Goal: Transaction & Acquisition: Obtain resource

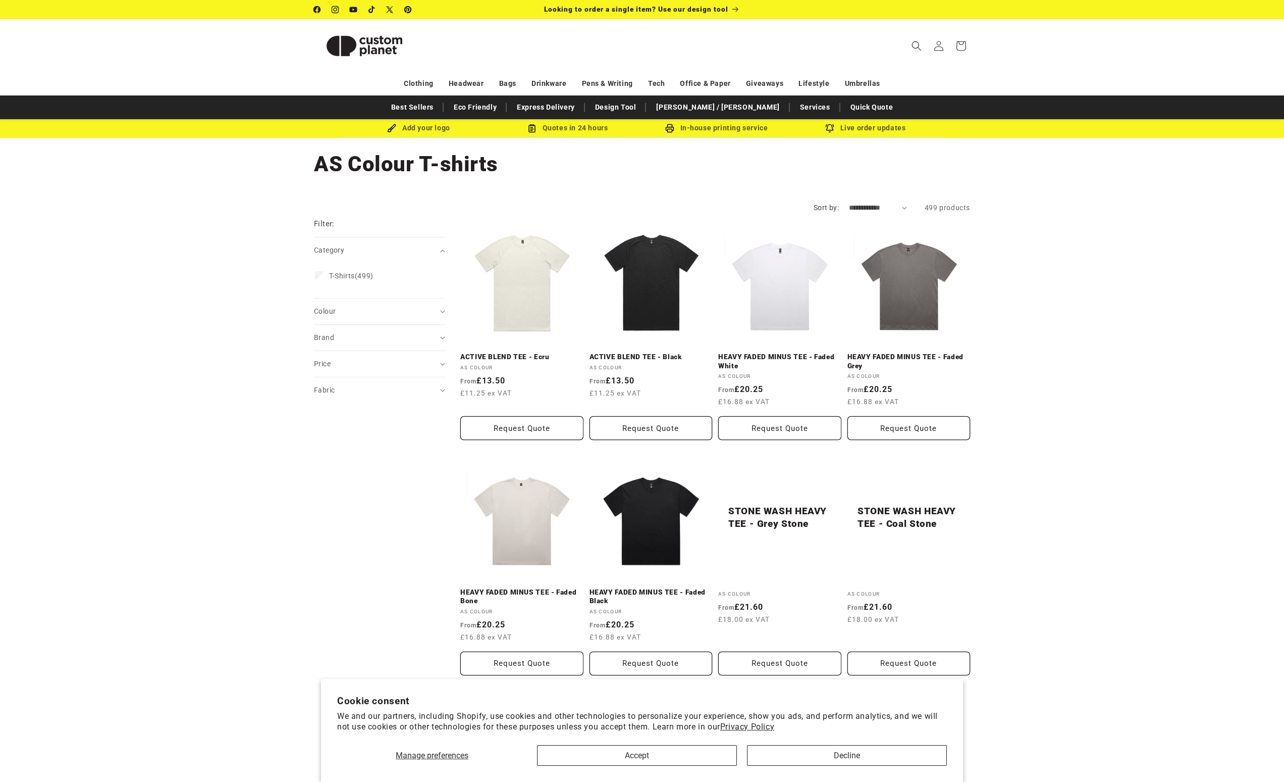
click at [936, 352] on link "HEAVY FADED MINUS TEE - Faded Grey" at bounding box center [909, 361] width 123 height 18
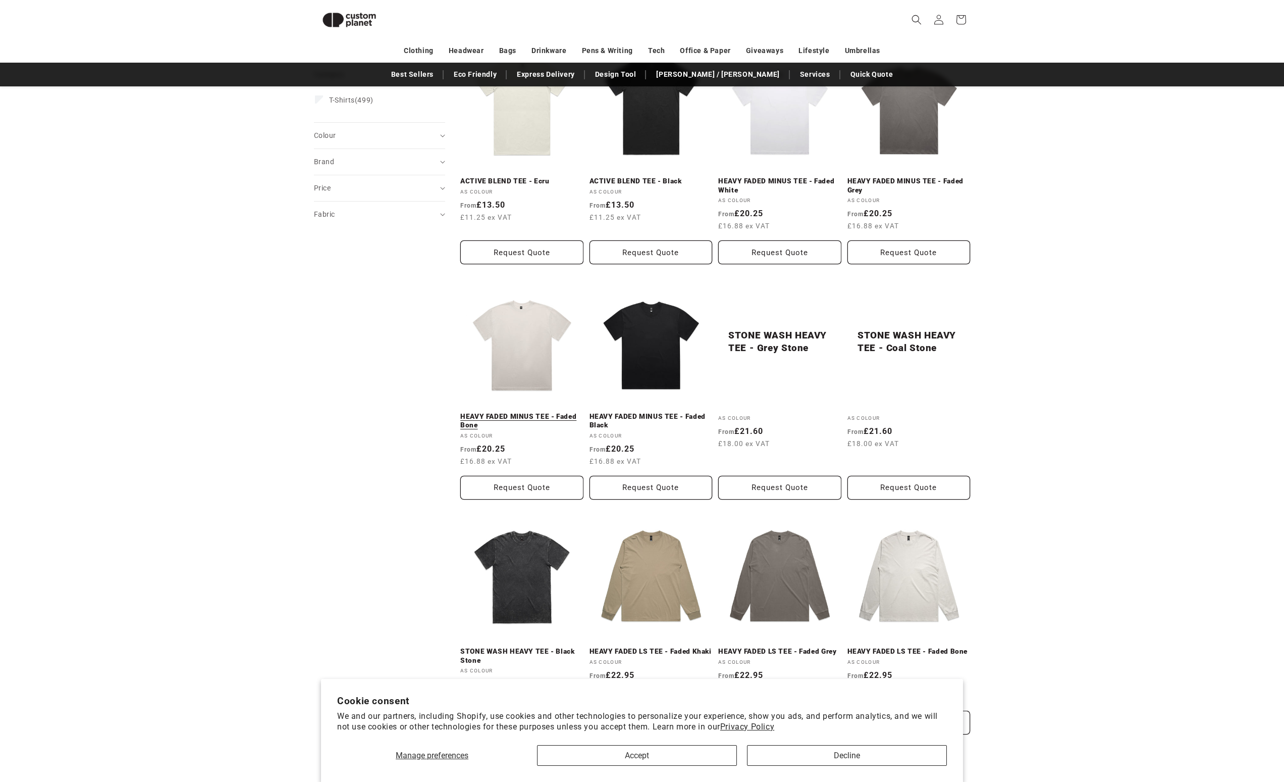
click at [545, 412] on link "HEAVY FADED MINUS TEE - Faded Bone" at bounding box center [521, 421] width 123 height 18
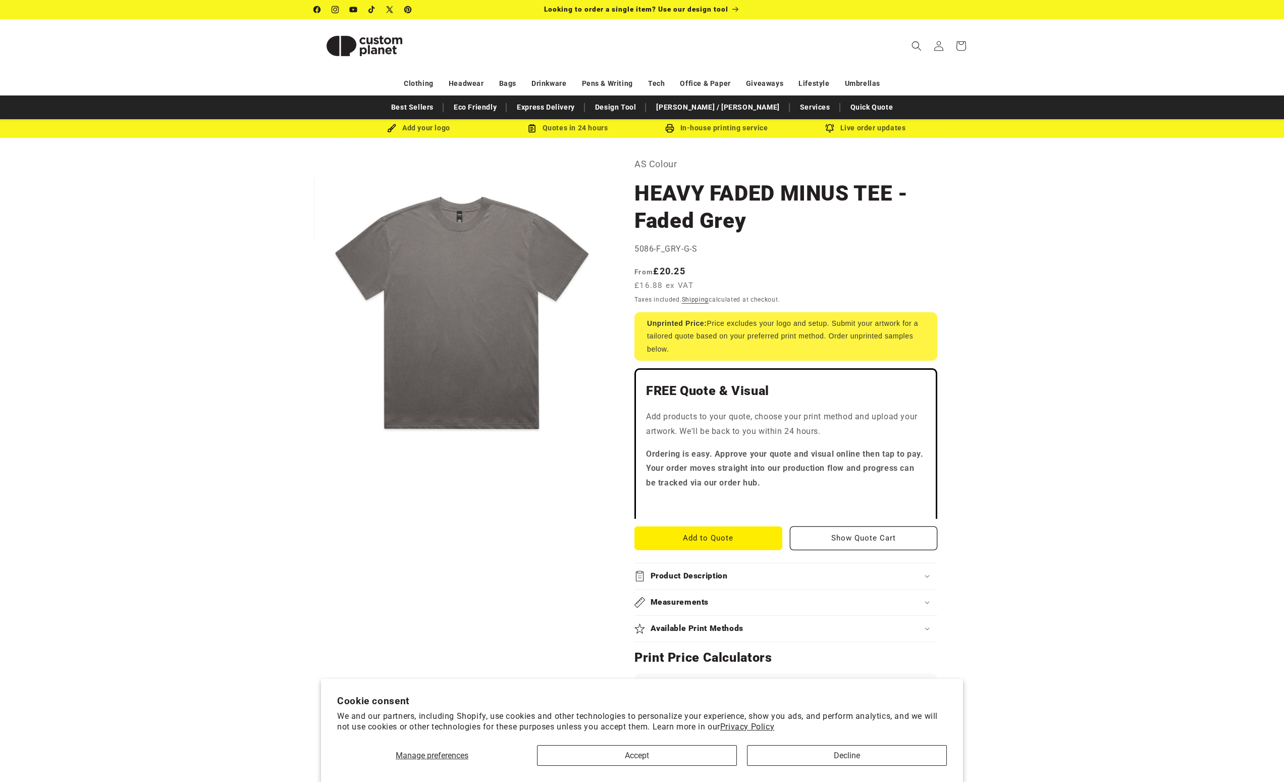
click at [675, 761] on button "Accept" at bounding box center [637, 755] width 200 height 21
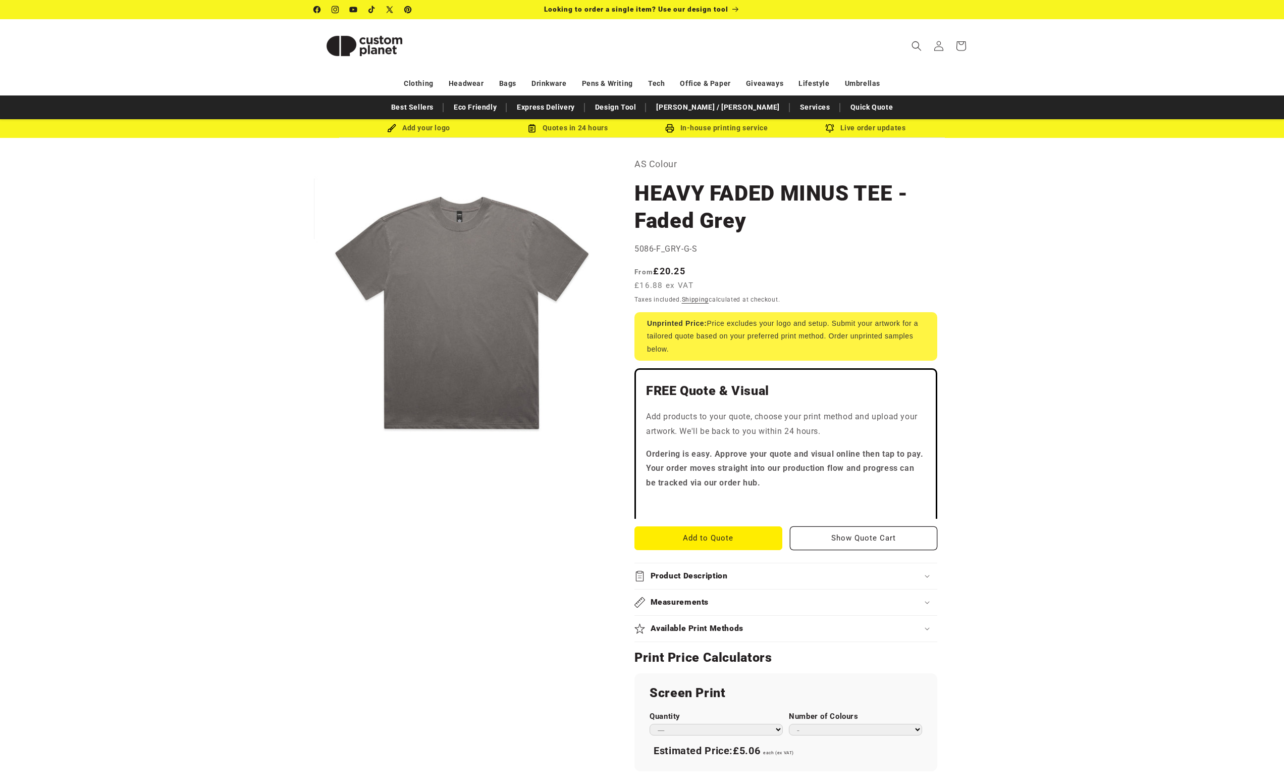
click at [1119, 328] on product-info "Skip to product information Open media 1 in modal 1 / of 1 AS Colour HEAVY FADE…" at bounding box center [642, 645] width 1284 height 1014
click at [1091, 284] on product-info "Skip to product information Open media 1 in modal 1 / of 1 AS Colour HEAVY FADE…" at bounding box center [642, 645] width 1284 height 1014
click at [907, 624] on div "Available Print Methods" at bounding box center [786, 628] width 303 height 11
click at [1091, 383] on product-info "Skip to product information Open media 1 in modal 1 / of 1 AS Colour HEAVY FADE…" at bounding box center [642, 649] width 1284 height 1022
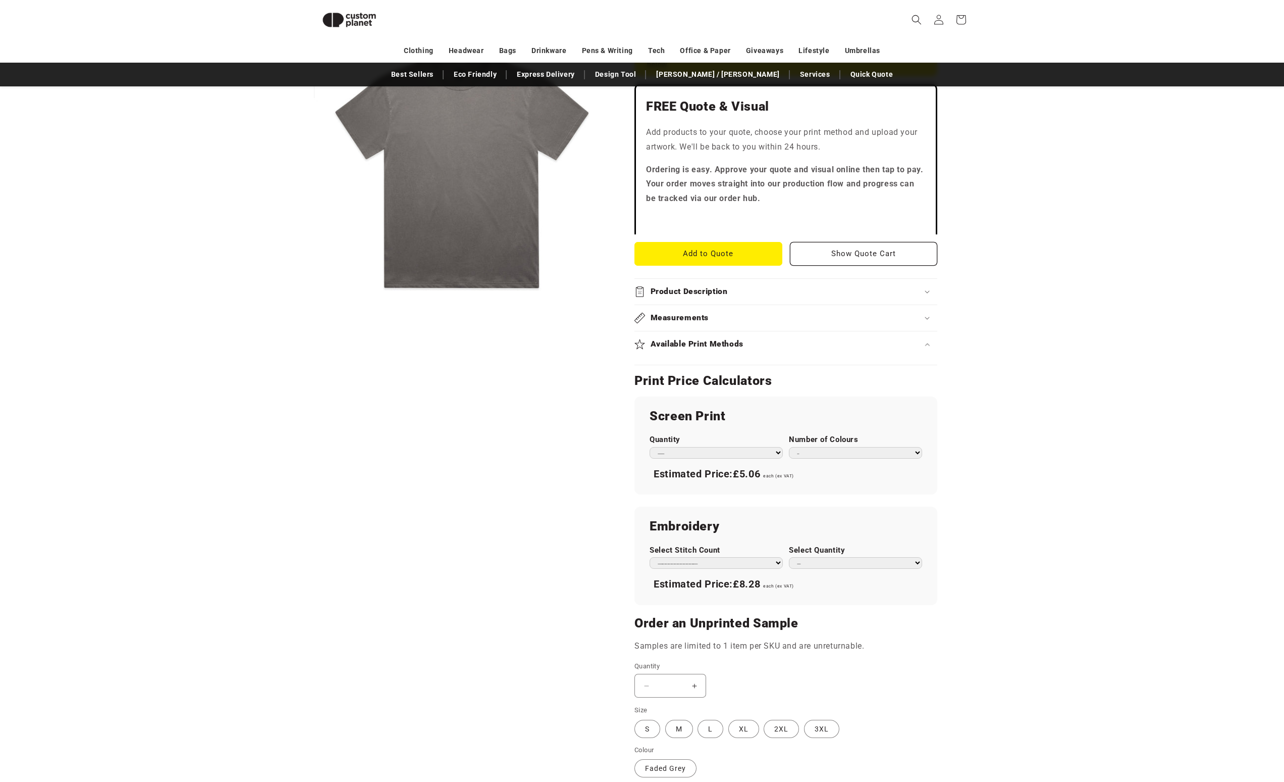
scroll to position [431, 0]
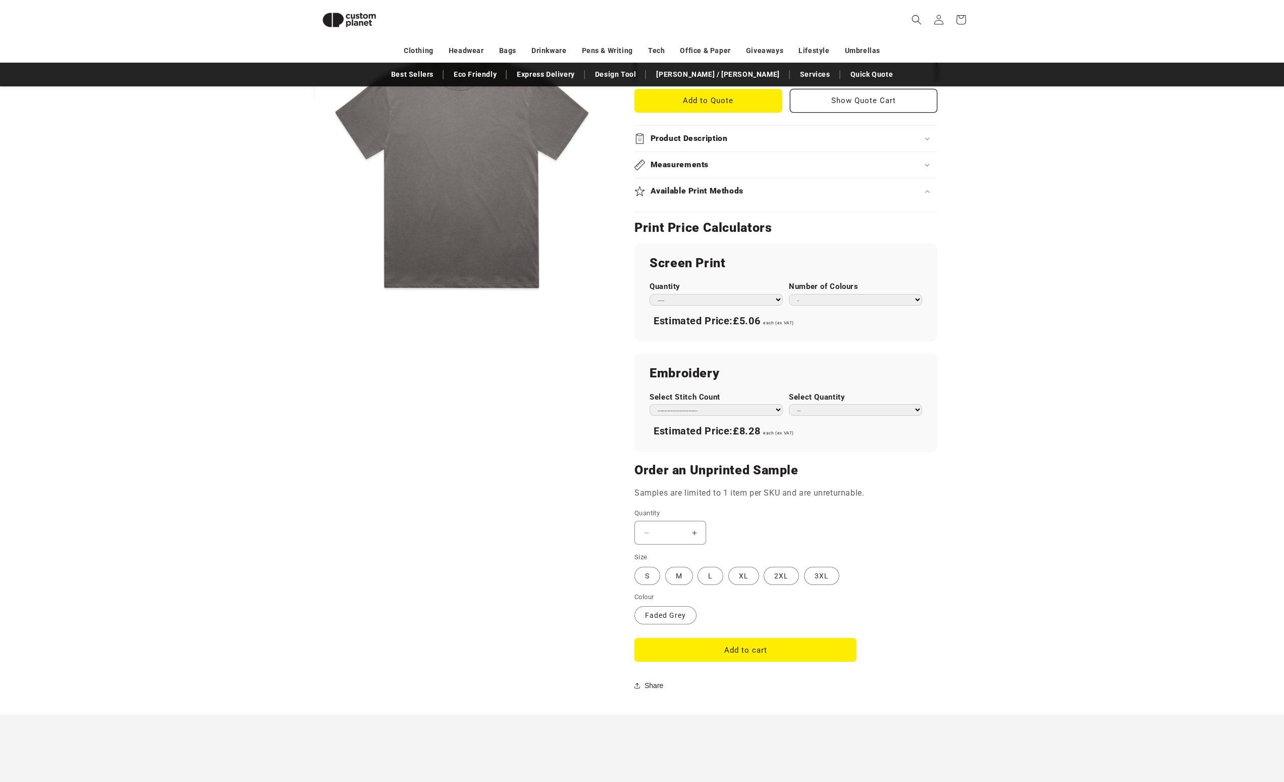
click at [899, 286] on label "Number of Colours" at bounding box center [855, 287] width 133 height 10
click at [899, 294] on select "* * * * * * *" at bounding box center [855, 300] width 133 height 12
click at [779, 282] on label "Quantity" at bounding box center [716, 287] width 133 height 10
click at [779, 294] on select "*** *** *** **** **** **** ***** *****" at bounding box center [716, 300] width 133 height 12
select select "*"
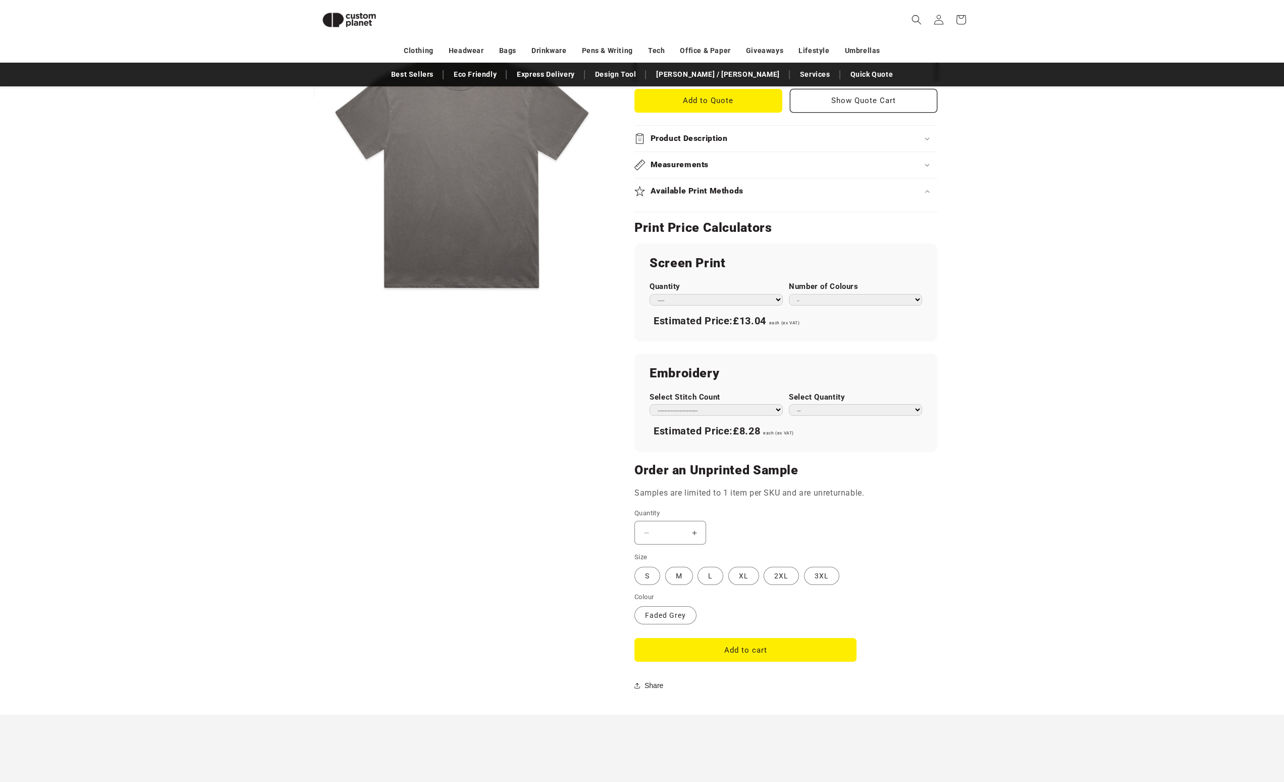
drag, startPoint x: 878, startPoint y: 294, endPoint x: 989, endPoint y: 323, distance: 114.1
click at [989, 323] on div "Skip to product information Open media 1 in modal 1 / of 1 AS Colour HEAVY FADE…" at bounding box center [642, 204] width 707 height 986
click at [1025, 319] on product-info "Skip to product information Open media 1 in modal 1 / of 1 AS Colour HEAVY FADE…" at bounding box center [642, 204] width 1284 height 1022
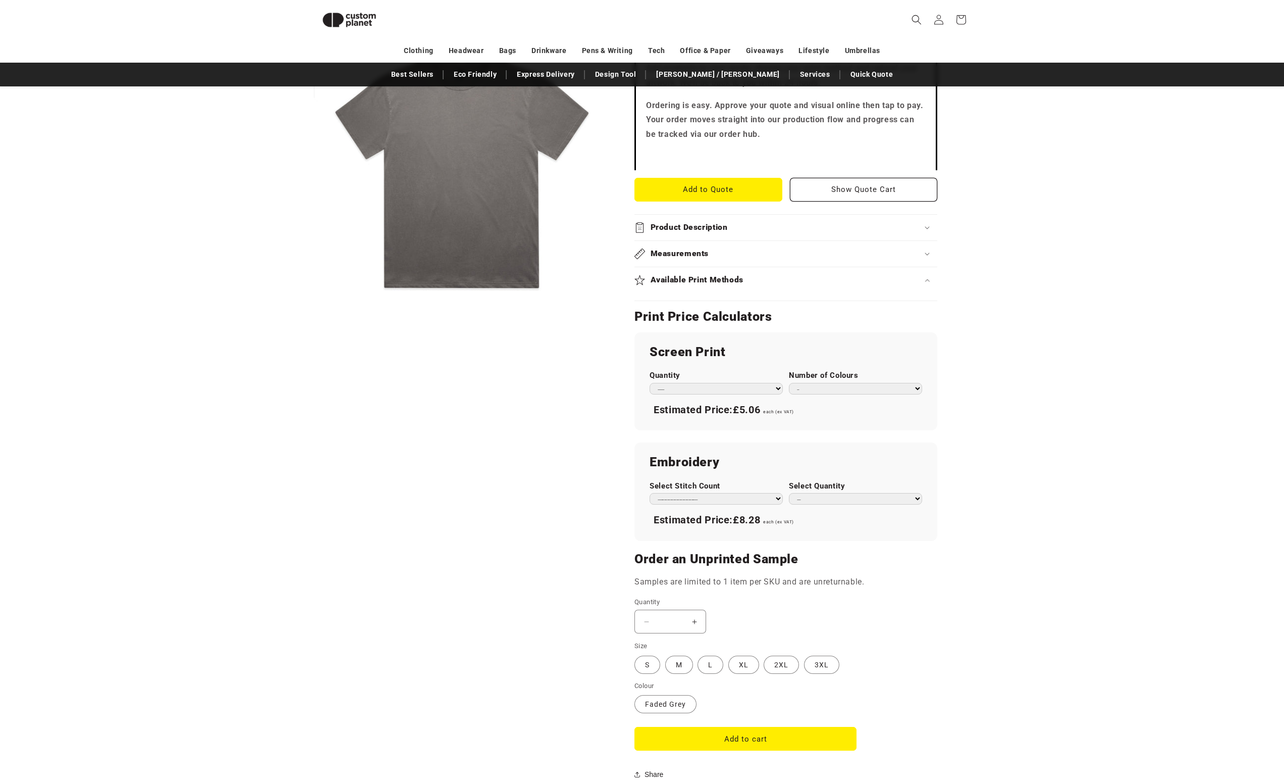
scroll to position [394, 0]
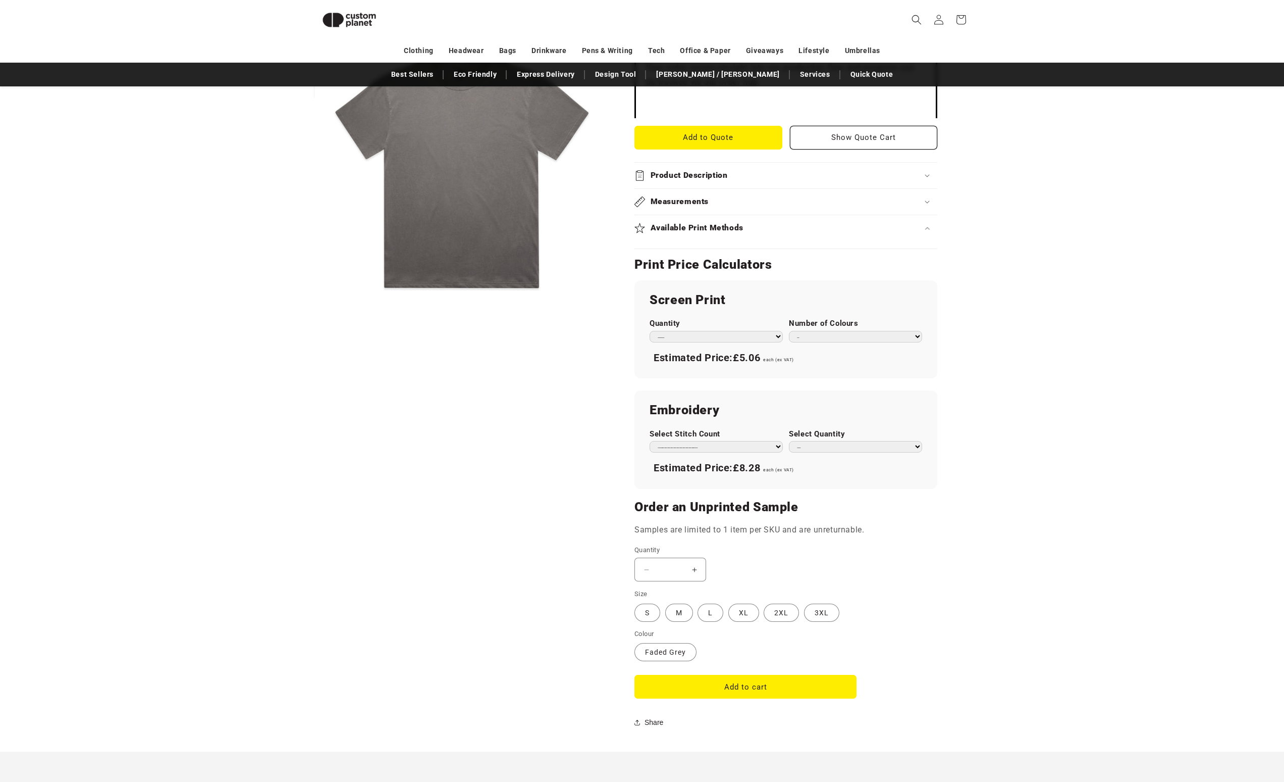
click at [1005, 379] on product-info "Skip to product information Open media 1 in modal 1 / of 1 AS Colour HEAVY FADE…" at bounding box center [642, 241] width 1284 height 1022
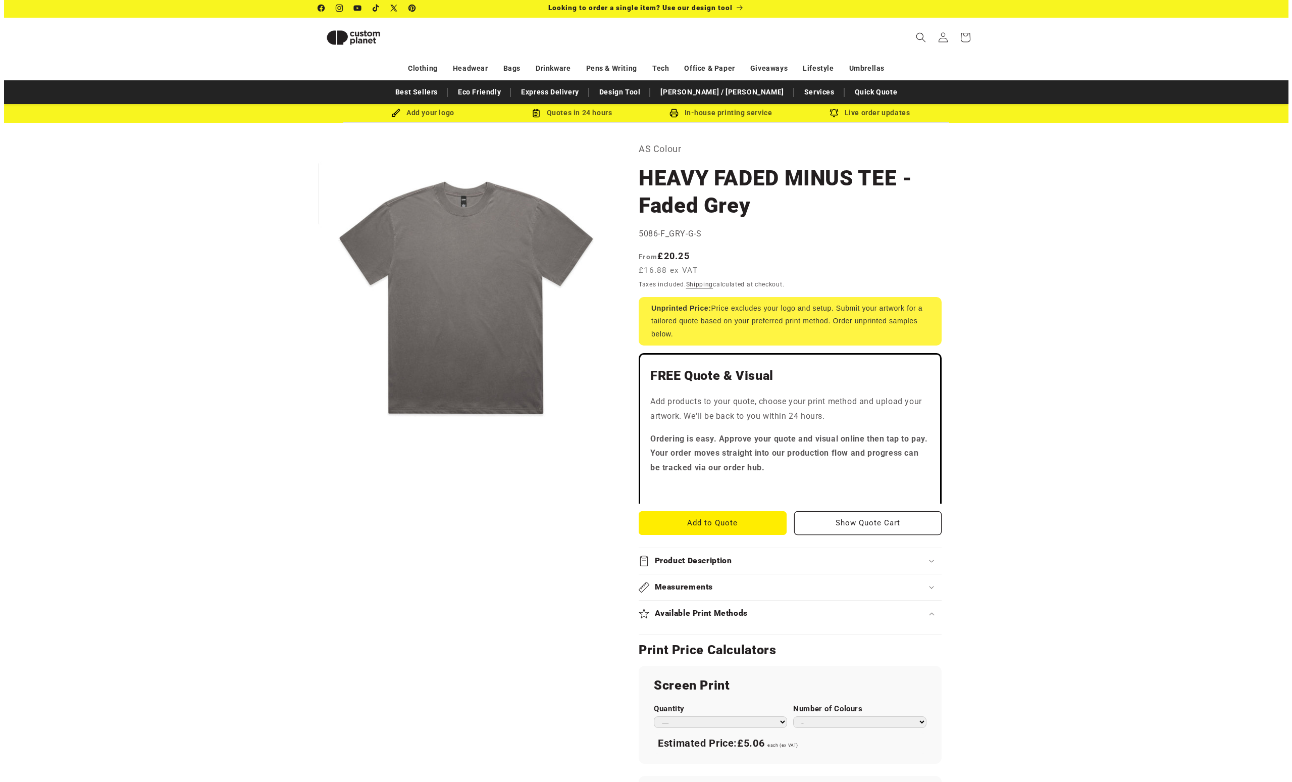
scroll to position [0, 0]
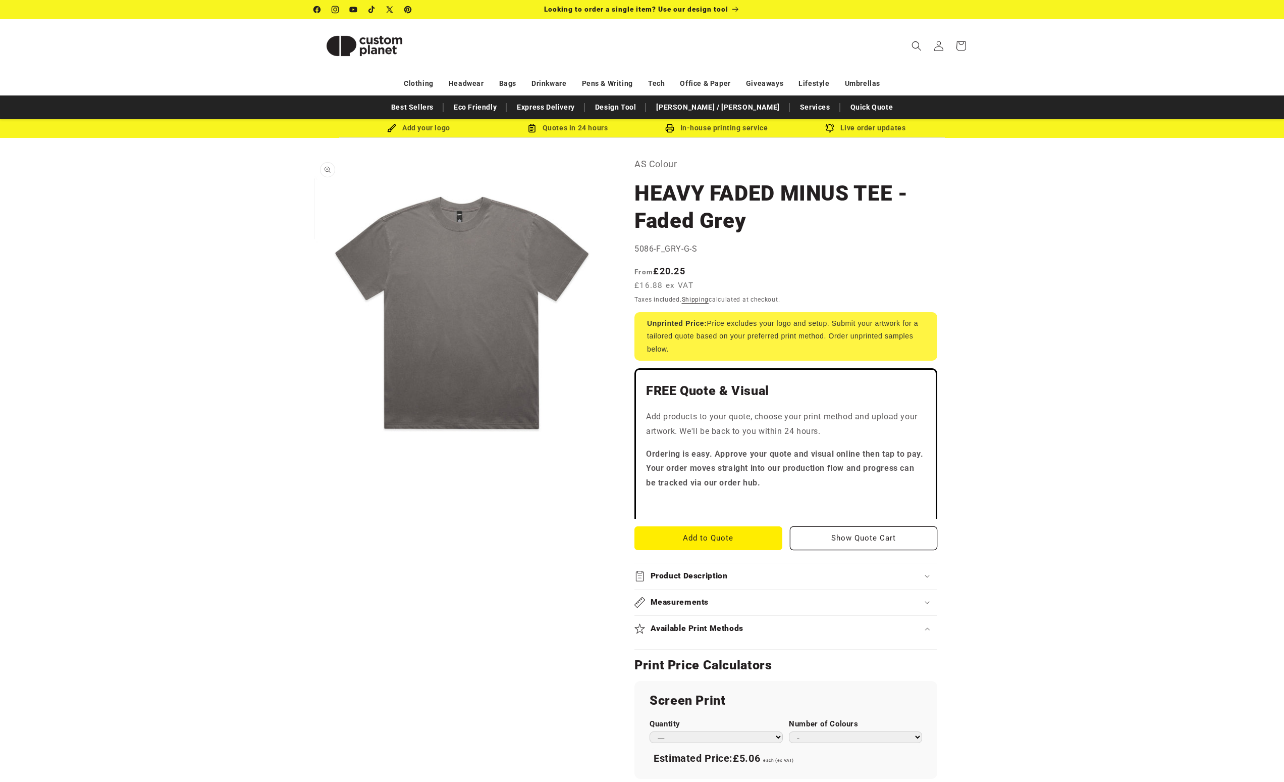
click at [314, 451] on button "Open media 1 in modal" at bounding box center [314, 451] width 0 height 0
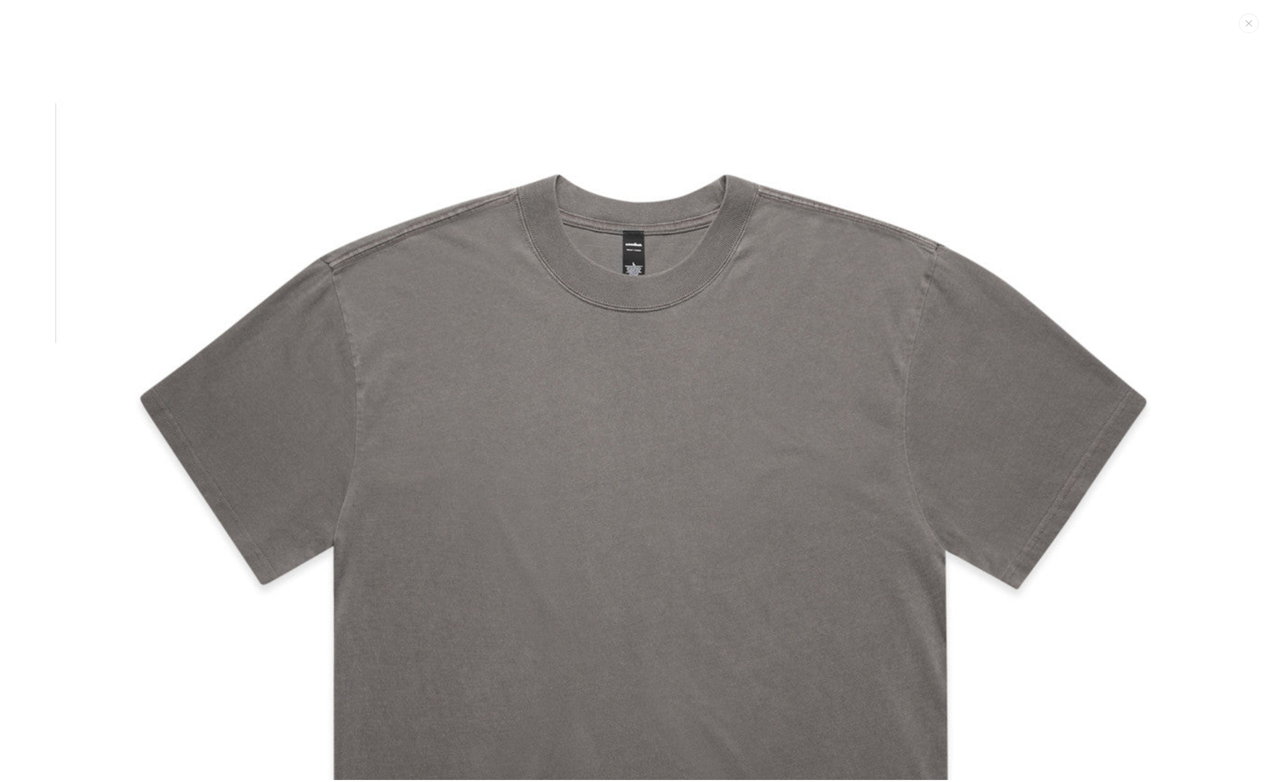
scroll to position [10, 0]
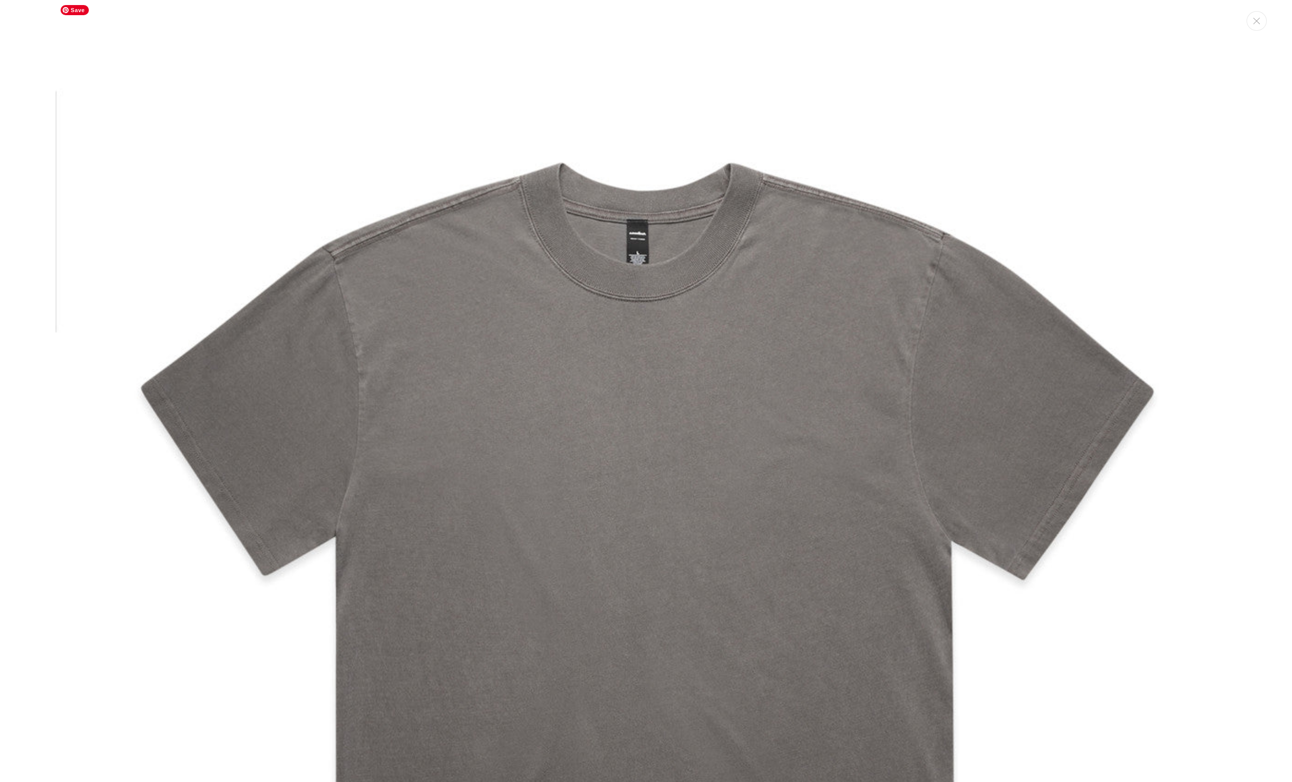
click at [470, 299] on img "Media gallery" at bounding box center [646, 590] width 1181 height 1181
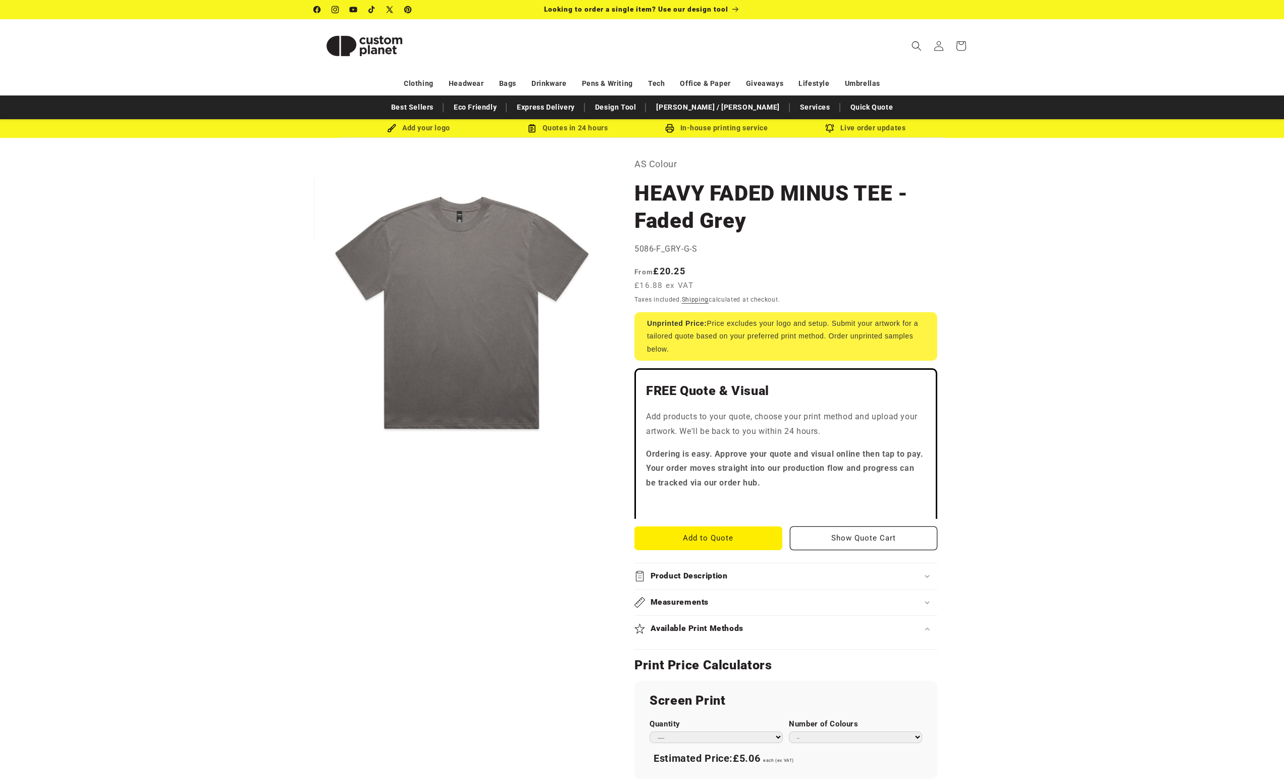
click at [1031, 298] on product-info "Skip to product information Open media 1 in modal 1 / of 1 AS Colour HEAVY FADE…" at bounding box center [642, 649] width 1284 height 1022
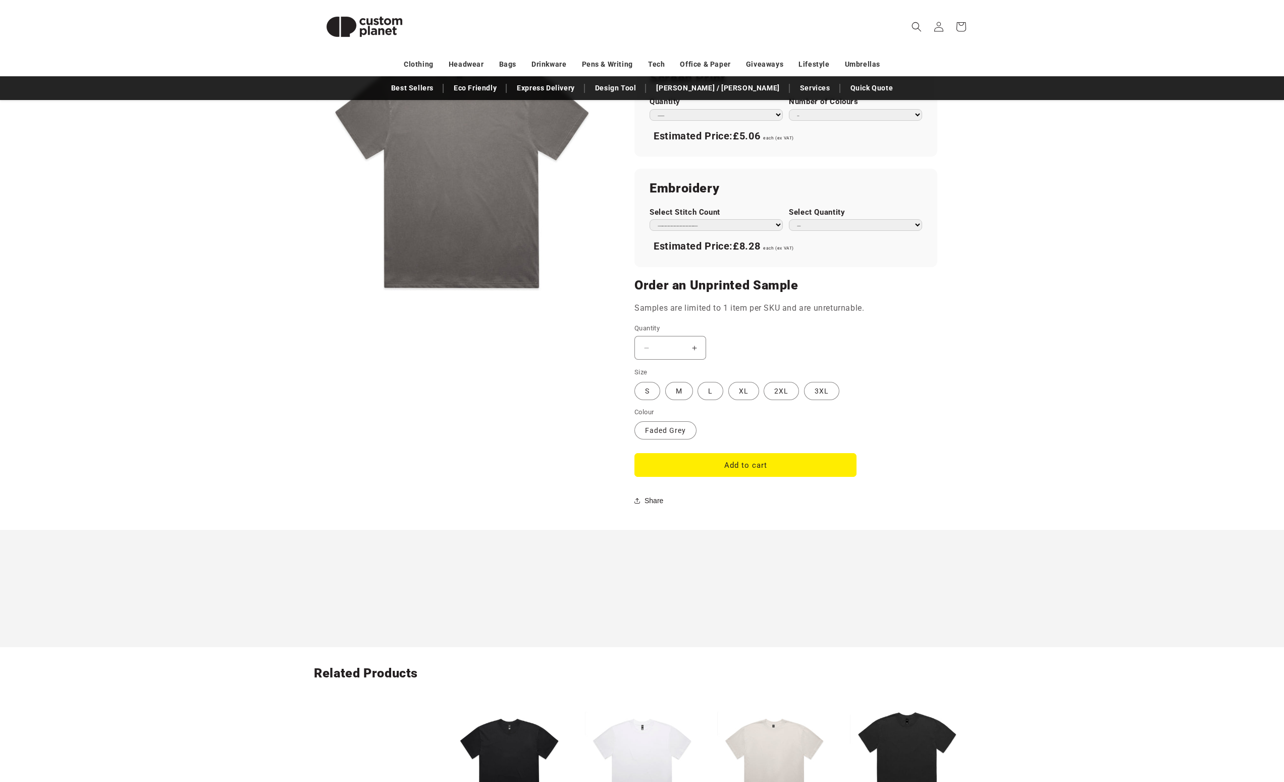
scroll to position [0, 0]
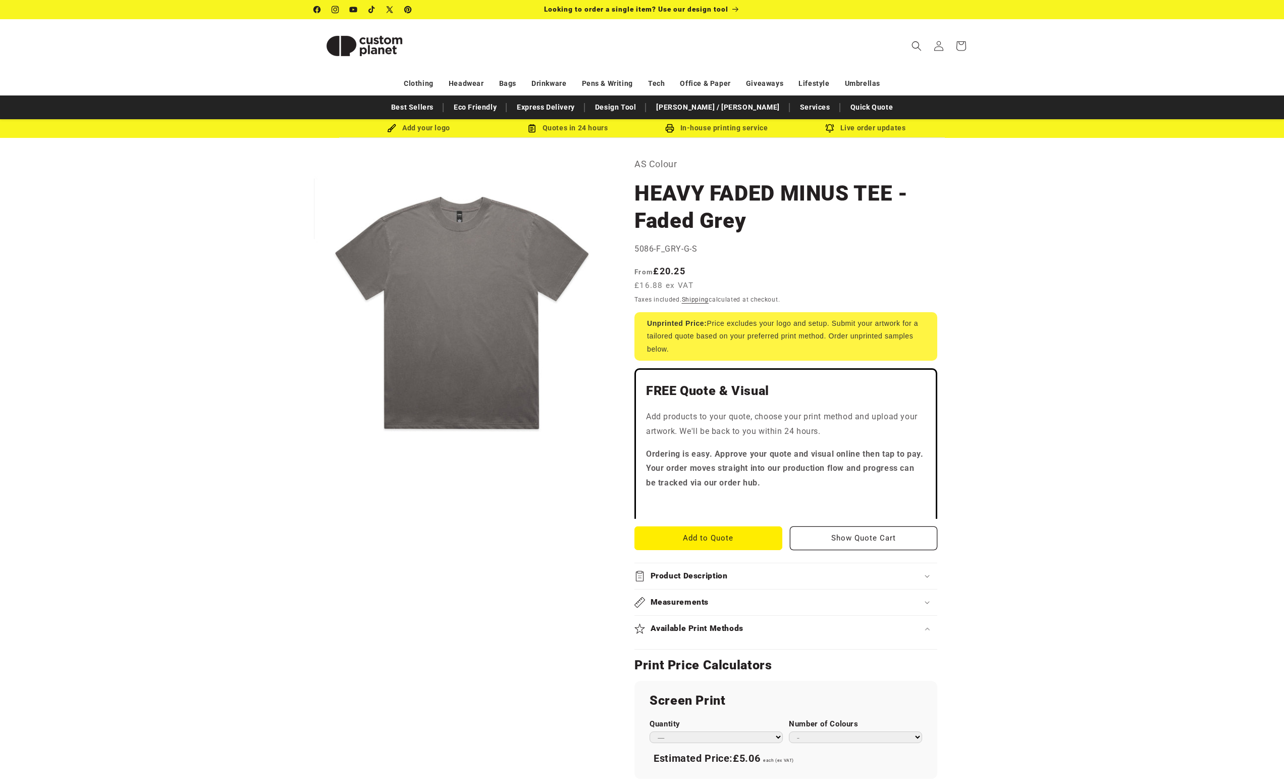
click at [1089, 193] on product-info "Skip to product information Open media 1 in modal 1 / of 1 AS Colour HEAVY FADE…" at bounding box center [642, 649] width 1284 height 1022
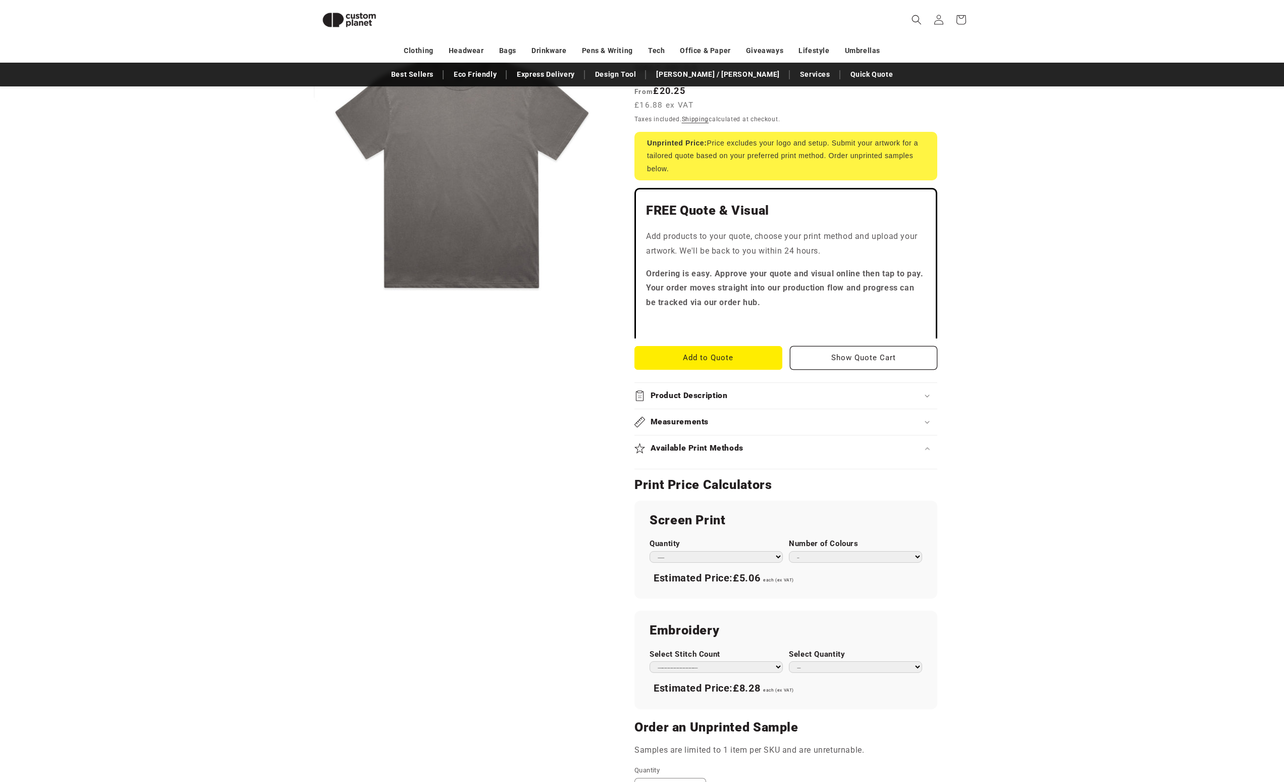
scroll to position [278, 0]
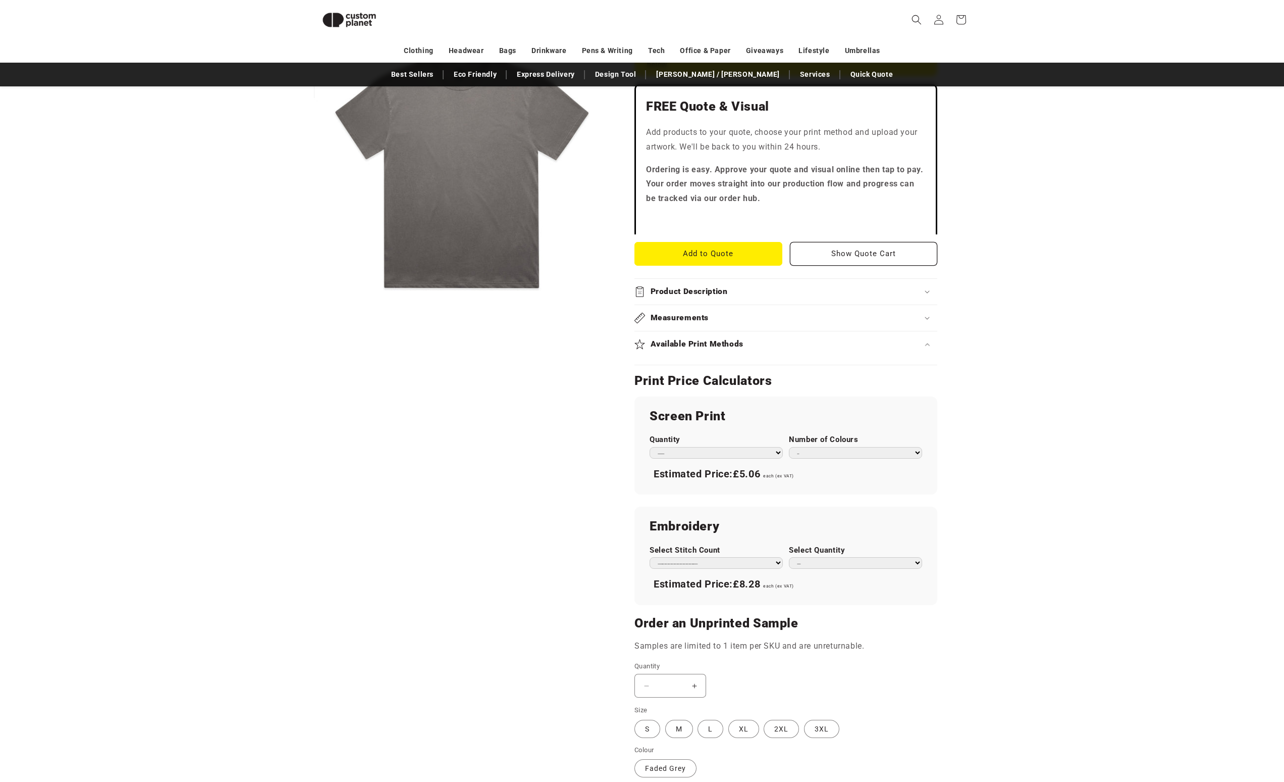
click at [766, 279] on summary "Product Description" at bounding box center [786, 292] width 303 height 26
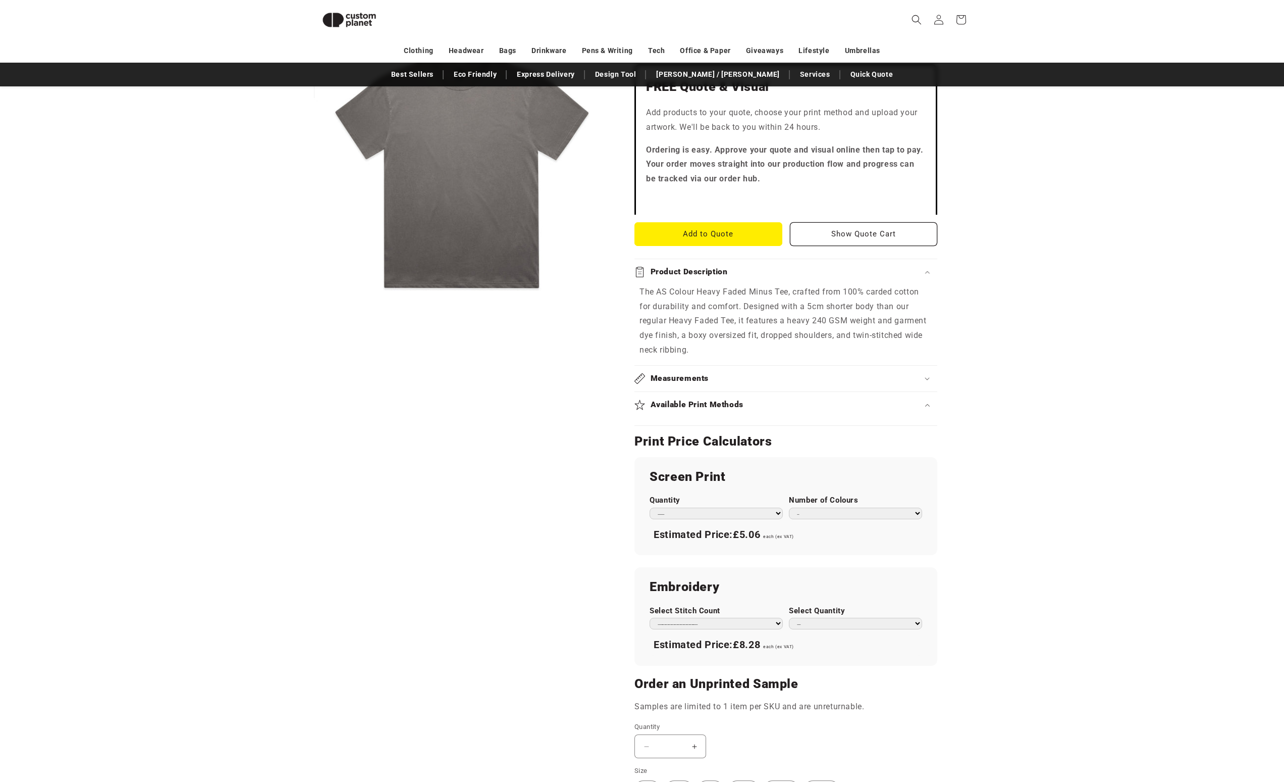
scroll to position [84, 0]
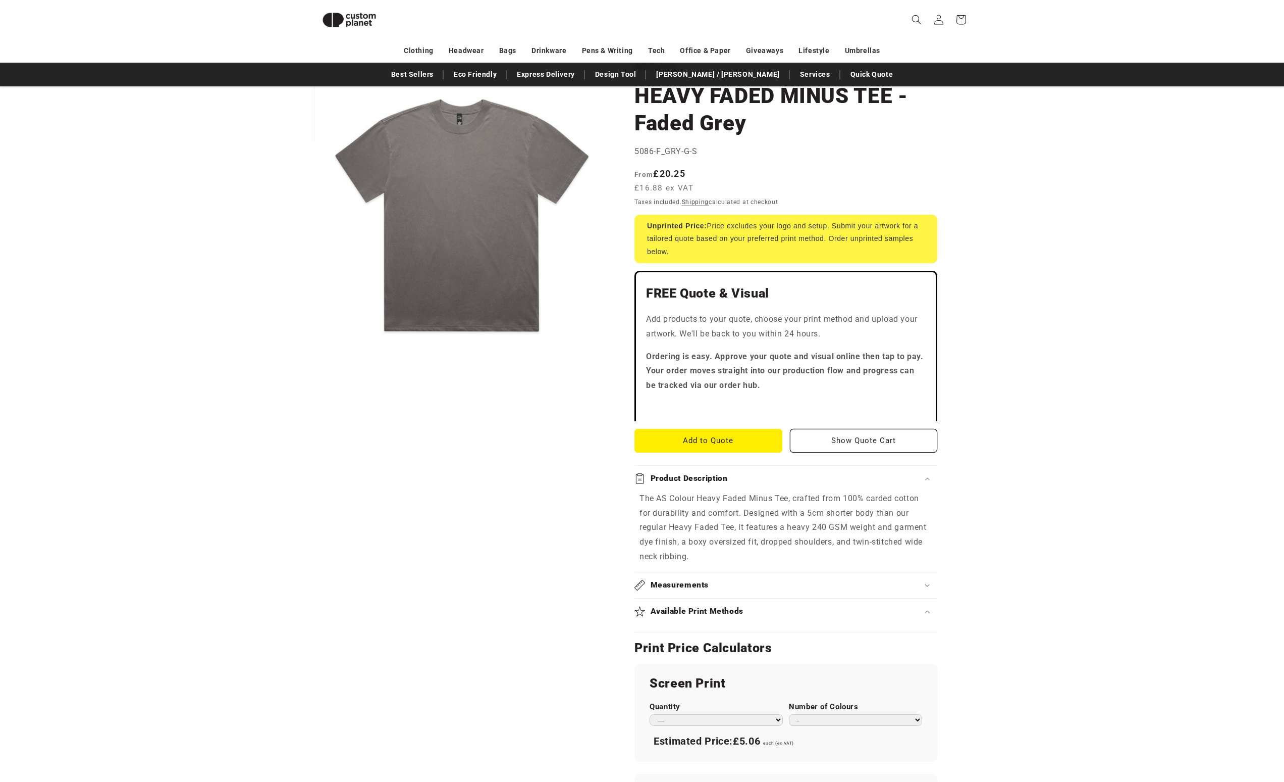
click at [993, 322] on div "Skip to product information Open media 1 in modal 1 / of 1 AS Colour HEAVY FADE…" at bounding box center [642, 592] width 707 height 1066
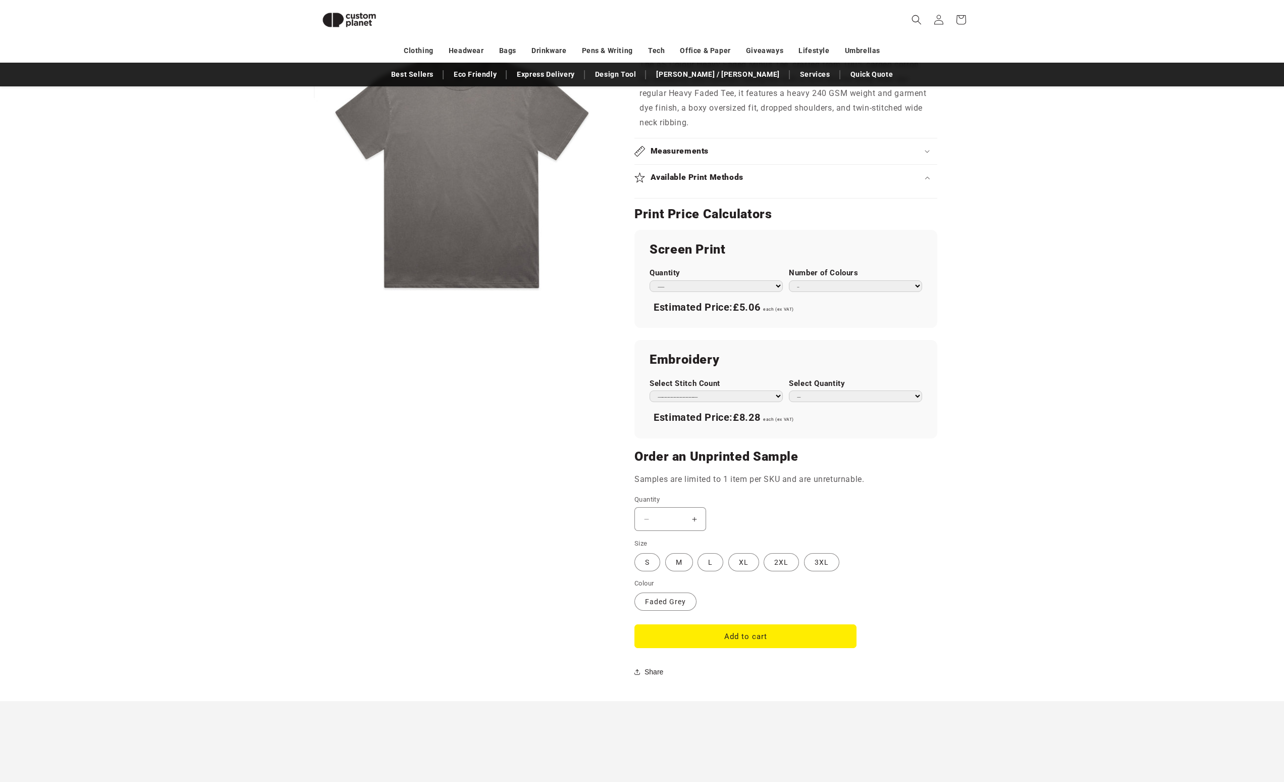
scroll to position [424, 0]
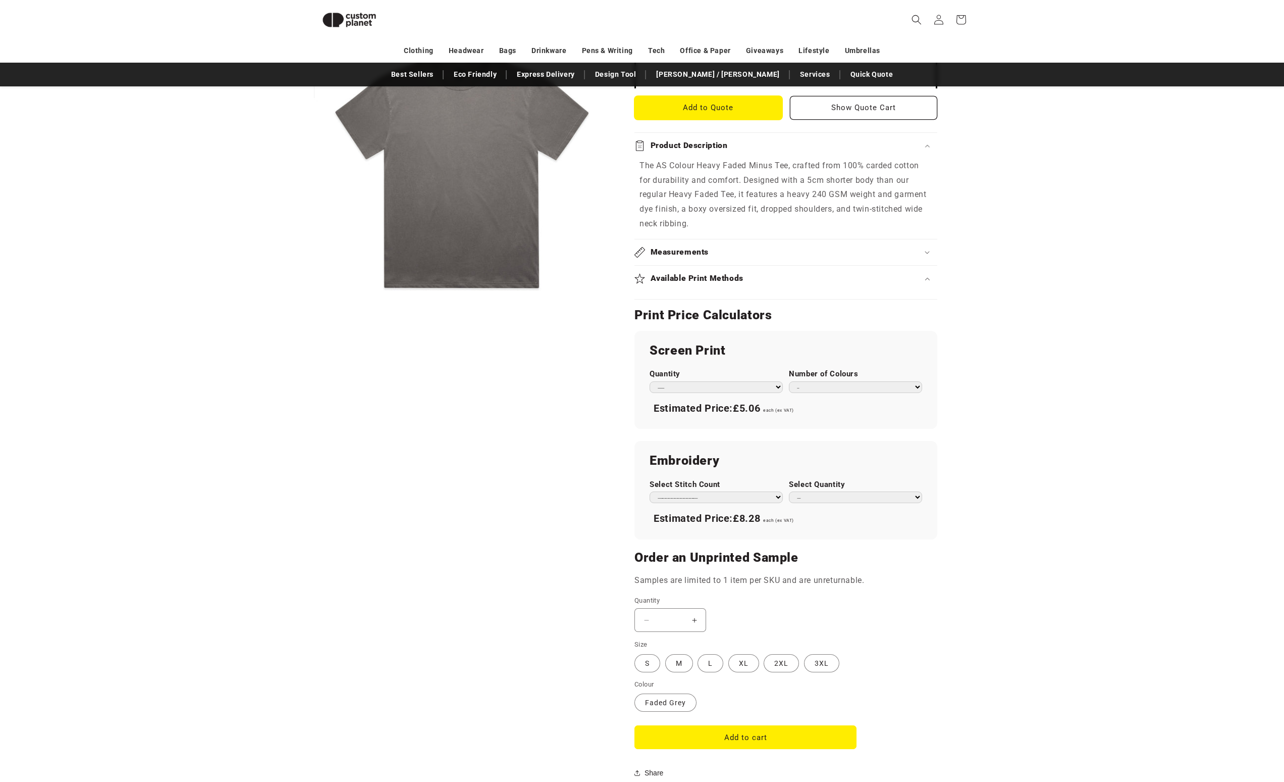
click at [743, 102] on button "Add to Quote" at bounding box center [709, 108] width 148 height 24
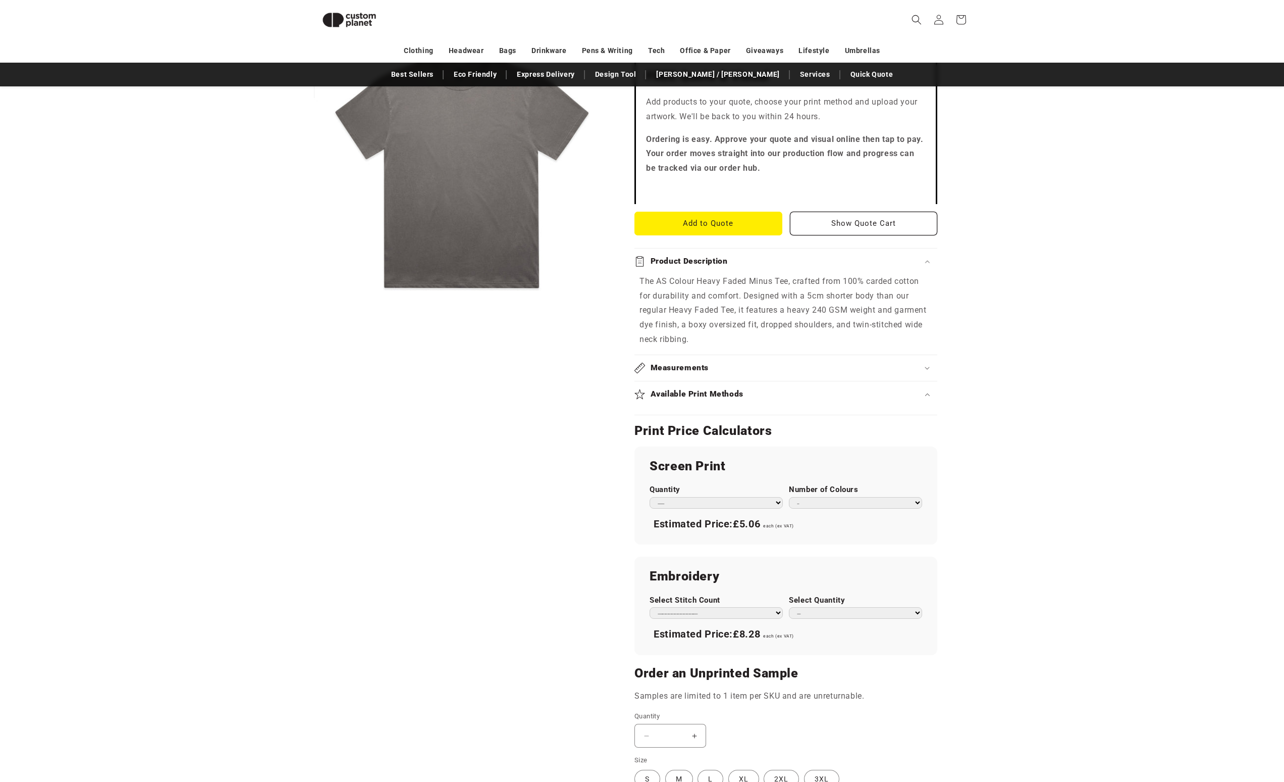
scroll to position [0, 0]
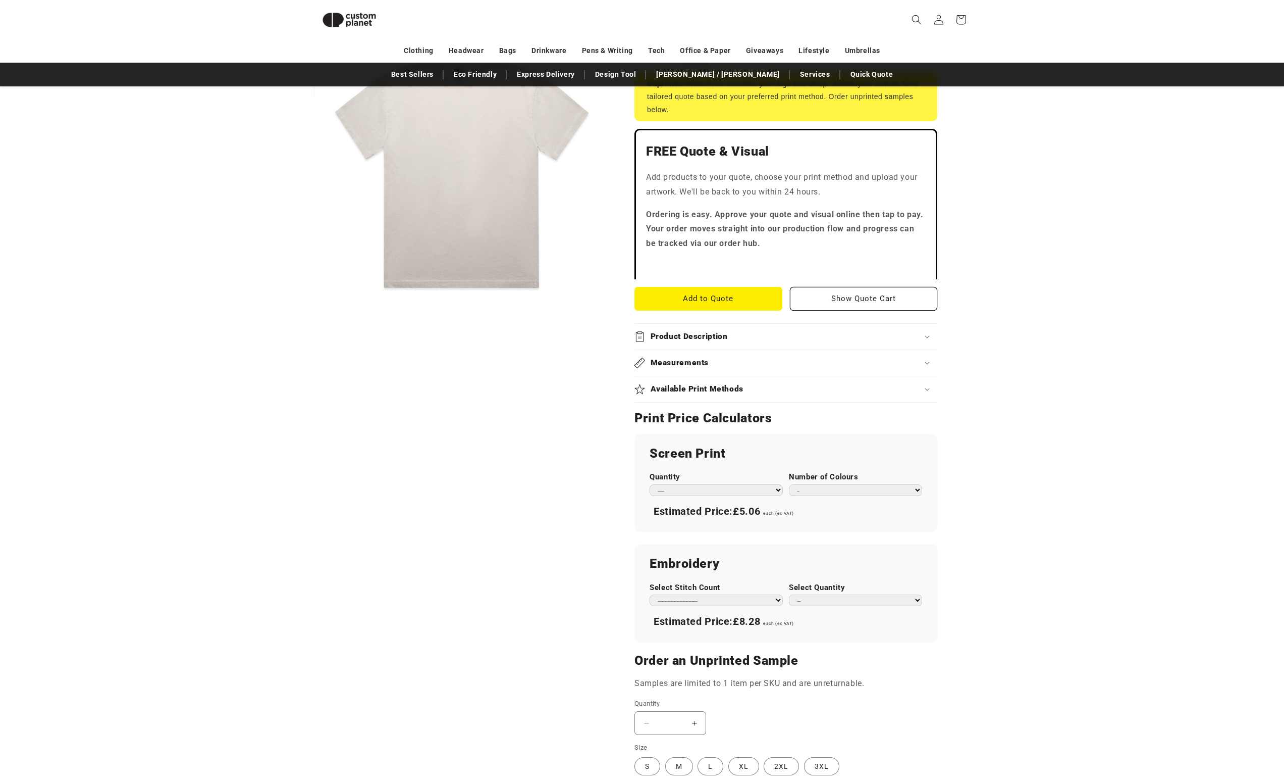
scroll to position [389, 0]
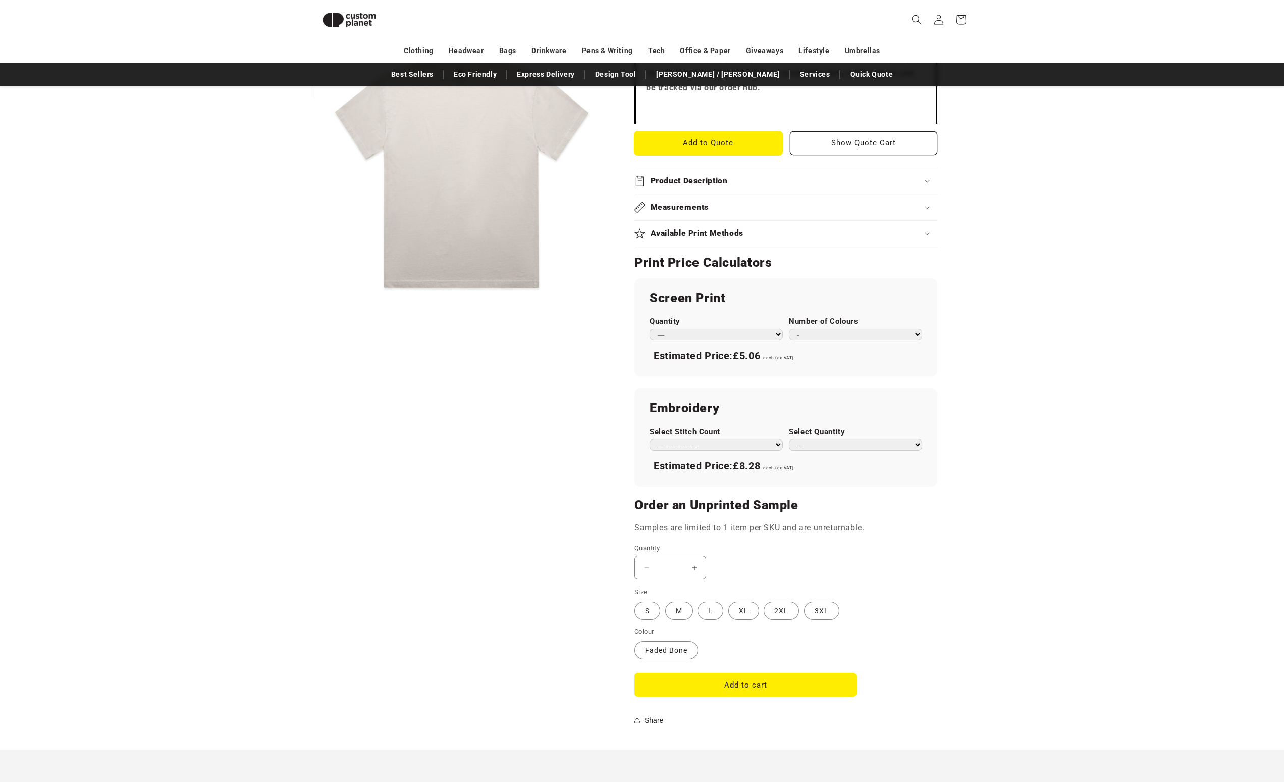
click at [735, 139] on button "Add to Quote" at bounding box center [709, 143] width 148 height 24
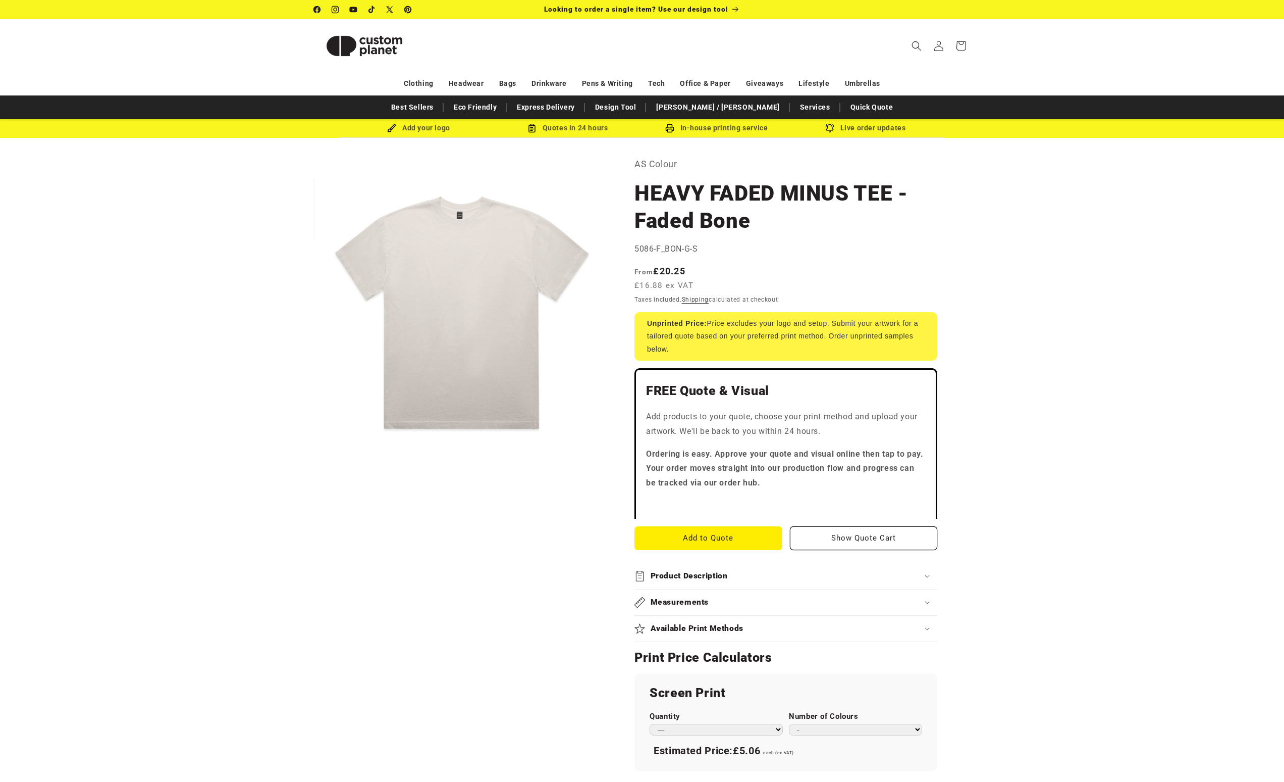
scroll to position [24, 0]
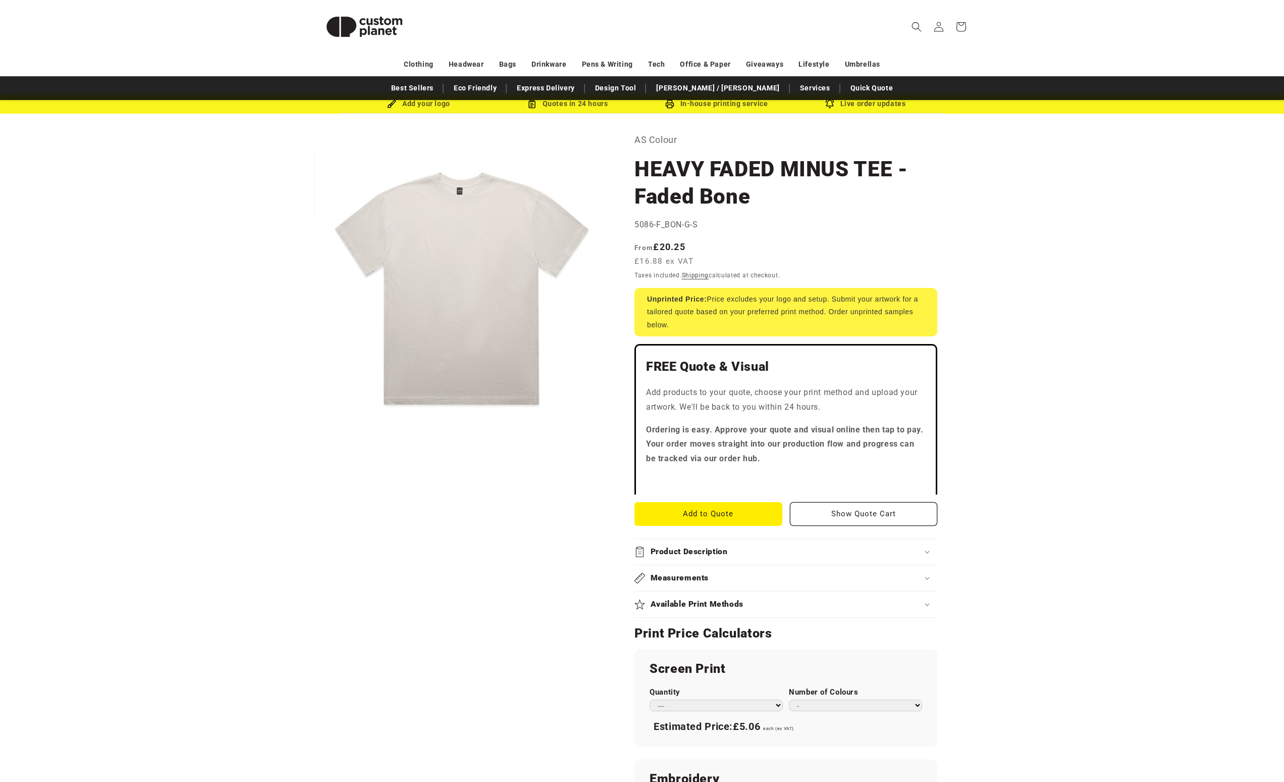
click at [1103, 218] on product-info "Skip to product information Open media 1 in modal 1 / of 1 AS Colour HEAVY FADE…" at bounding box center [642, 621] width 1284 height 1014
click at [1068, 190] on product-info "Skip to product information Open media 1 in modal 1 / of 1 AS Colour HEAVY FADE…" at bounding box center [642, 621] width 1284 height 1014
click at [1060, 247] on product-info "Skip to product information Open media 1 in modal 1 / of 1 AS Colour HEAVY FADE…" at bounding box center [642, 621] width 1284 height 1014
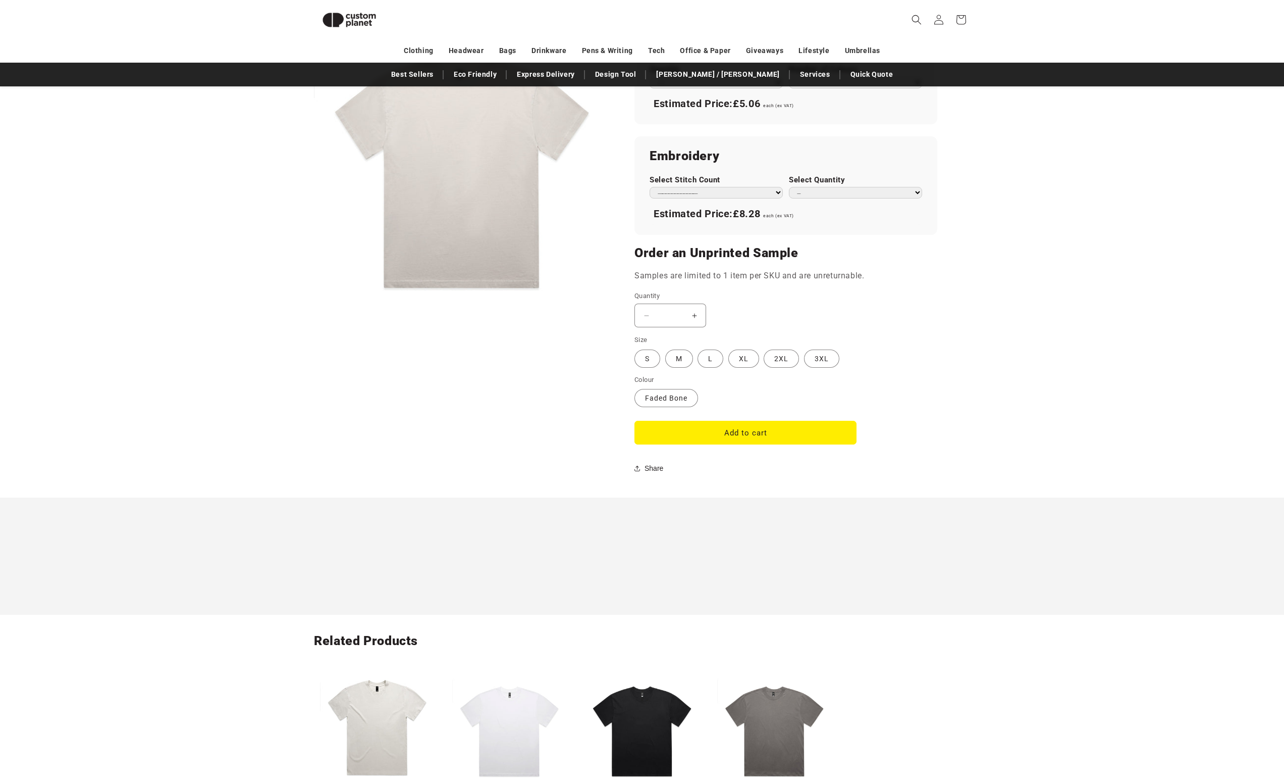
scroll to position [375, 0]
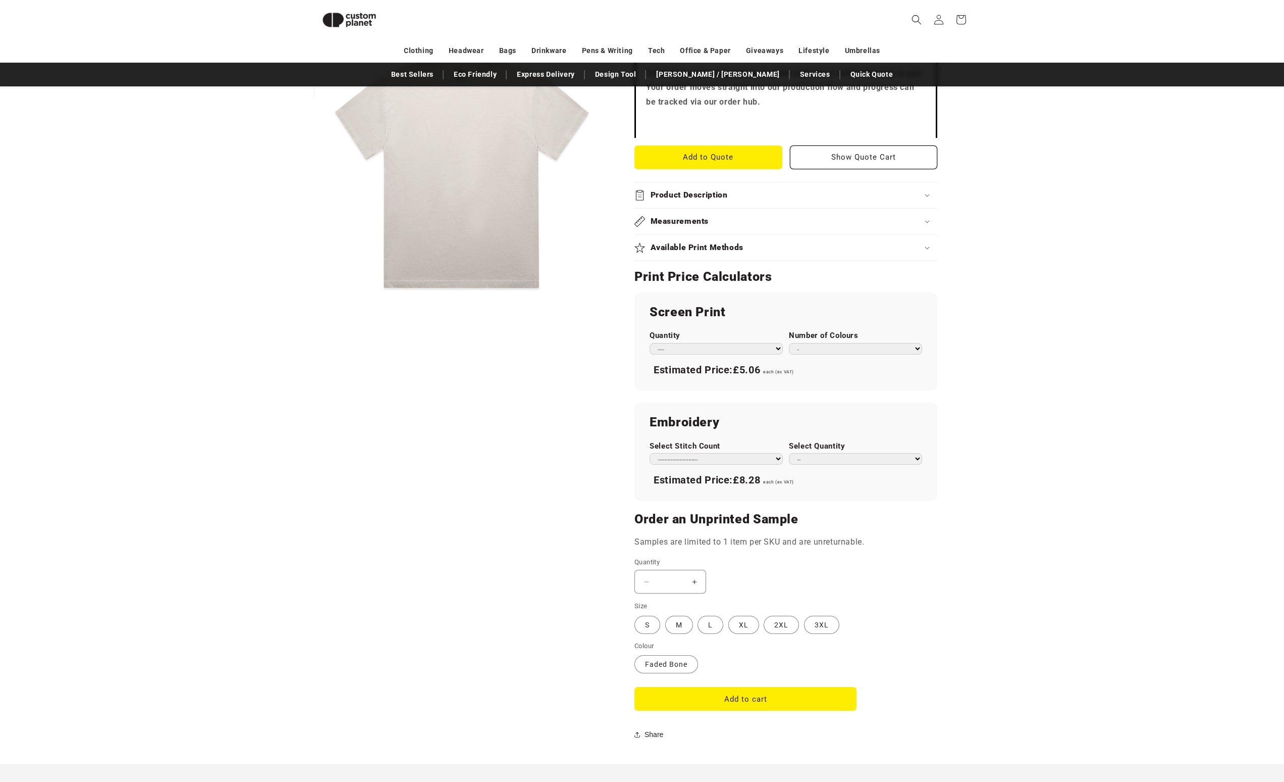
select select "*"
drag, startPoint x: 855, startPoint y: 339, endPoint x: 1020, endPoint y: 329, distance: 165.4
click at [1015, 313] on product-info "Skip to product information Open media 1 in modal 1 / of 1 AS Colour HEAVY FADE…" at bounding box center [642, 257] width 1284 height 1014
click at [1040, 274] on product-info "Skip to product information Open media 1 in modal 1 / of 1 AS Colour HEAVY FADE…" at bounding box center [642, 257] width 1284 height 1014
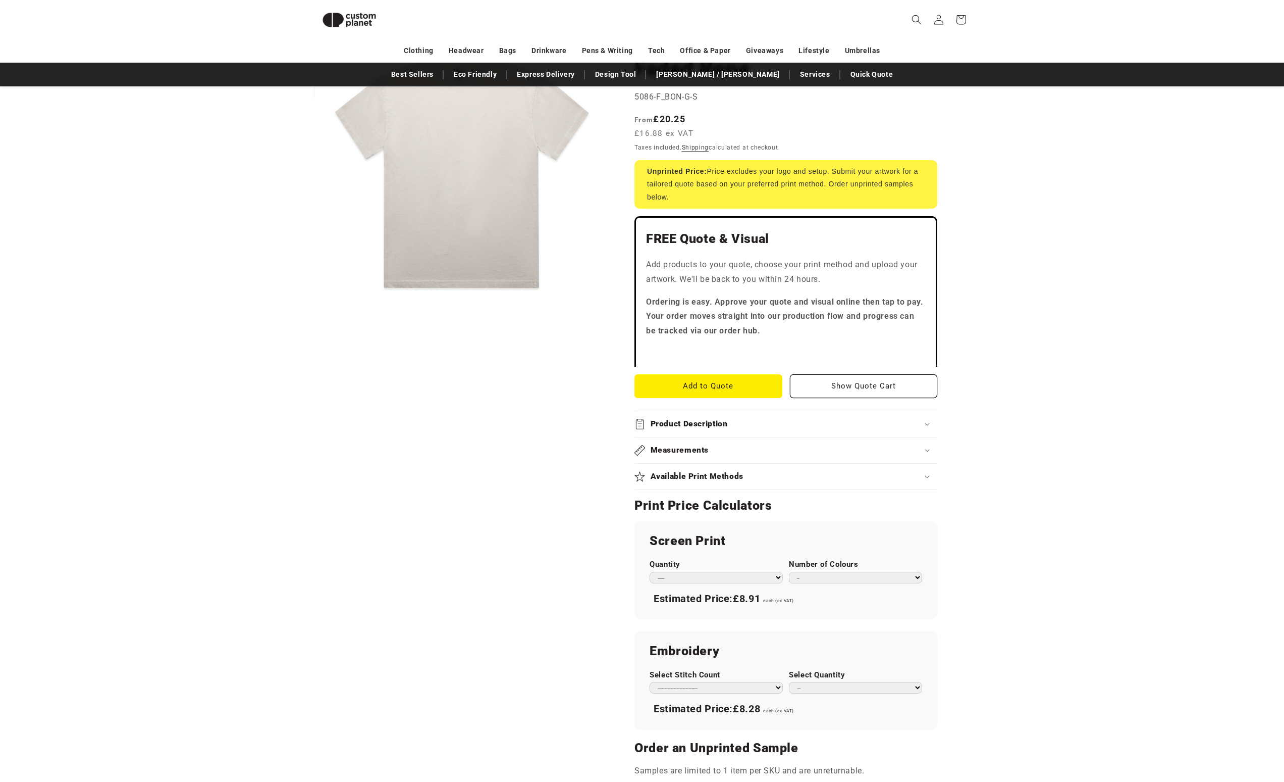
scroll to position [35, 0]
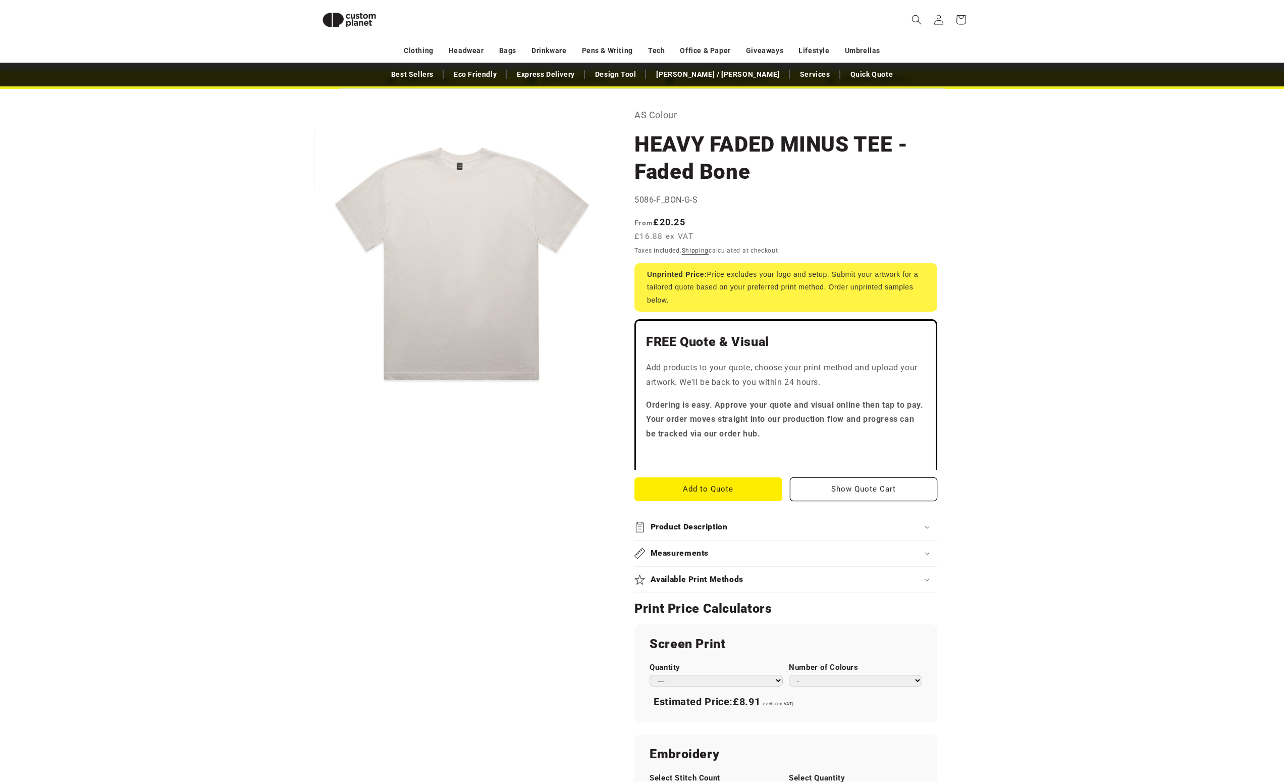
click at [1227, 182] on product-info "Skip to product information Open media 1 in modal 1 / of 1 AS Colour HEAVY FADE…" at bounding box center [642, 596] width 1284 height 1014
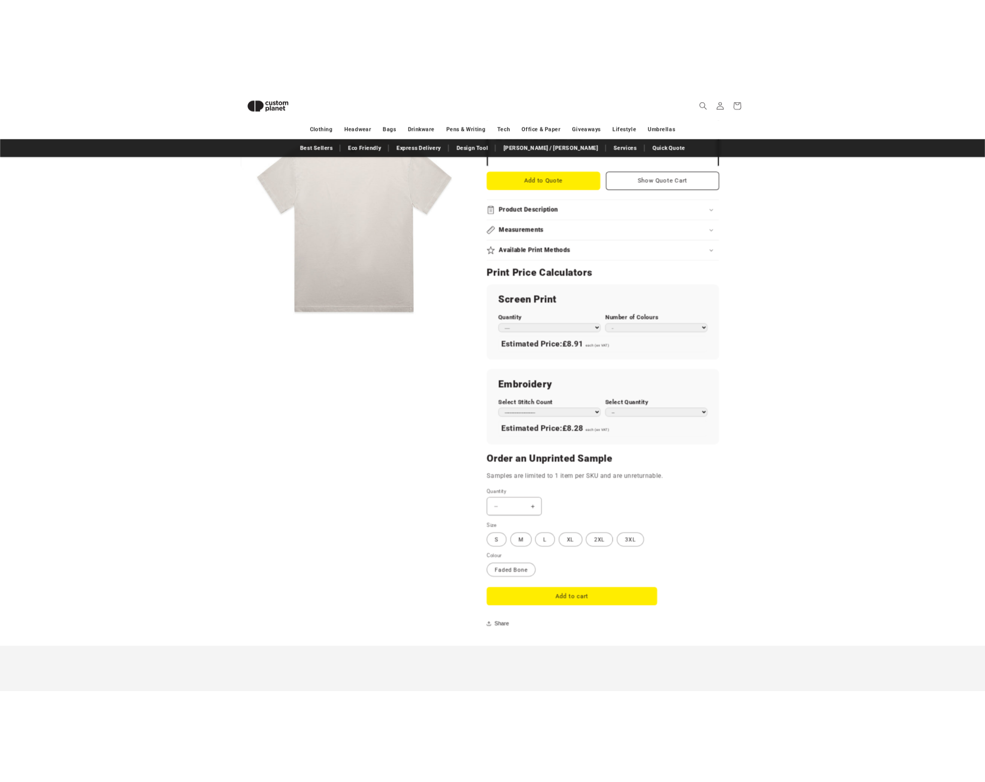
scroll to position [0, 0]
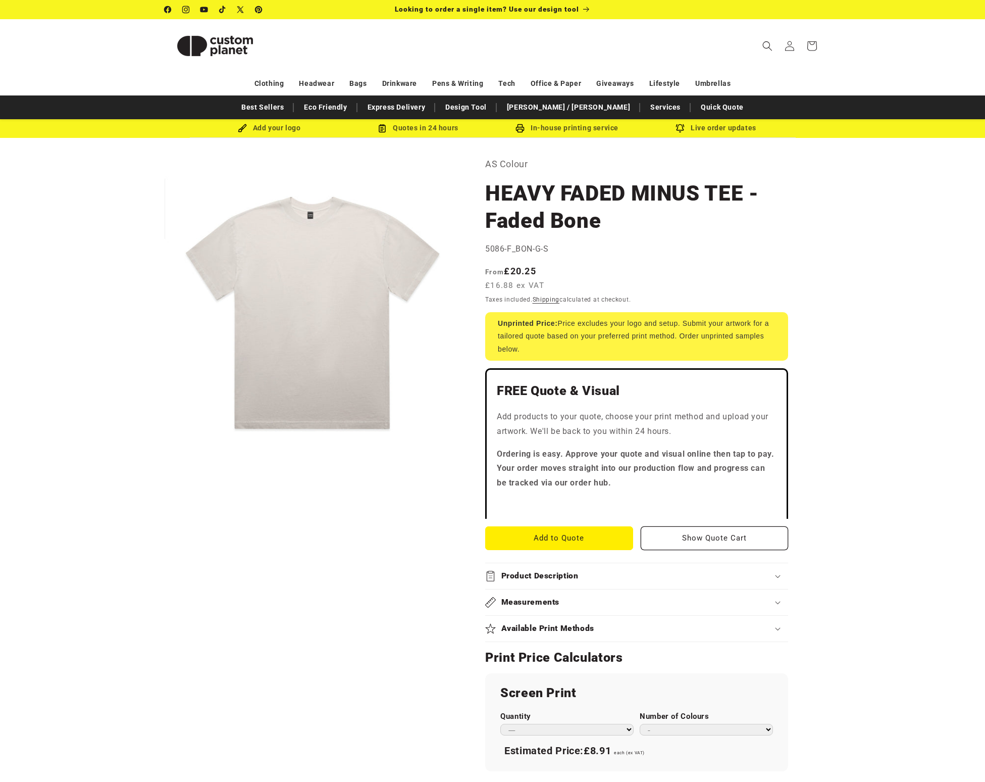
click at [886, 224] on product-info "Skip to product information Open media 1 in modal 1 / of 1 AS Colour HEAVY FADE…" at bounding box center [492, 645] width 985 height 1014
